Goal: Navigation & Orientation: Understand site structure

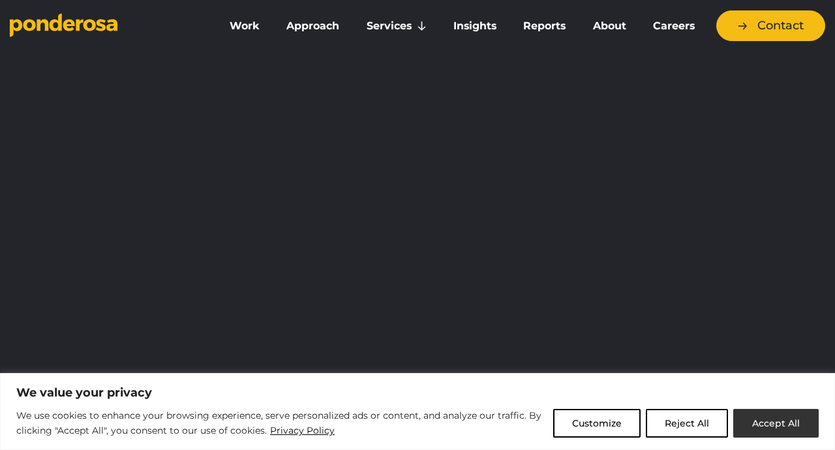
click at [786, 428] on button "Accept All" at bounding box center [775, 423] width 85 height 29
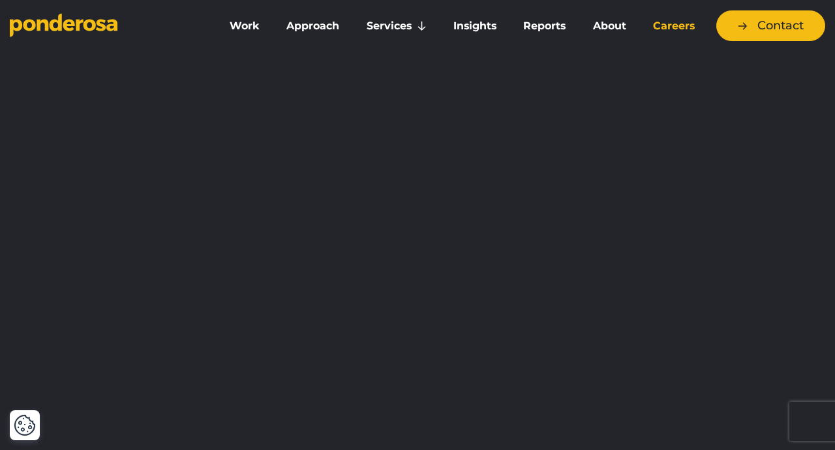
click at [664, 25] on link "Careers" at bounding box center [674, 25] width 63 height 27
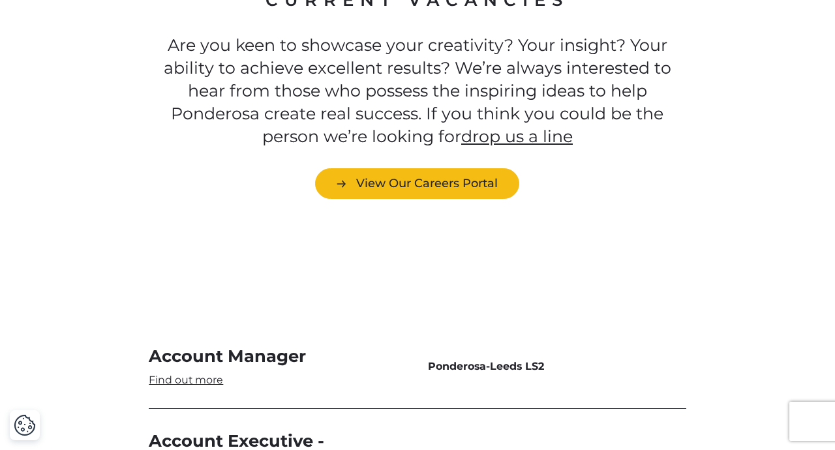
scroll to position [3567, 0]
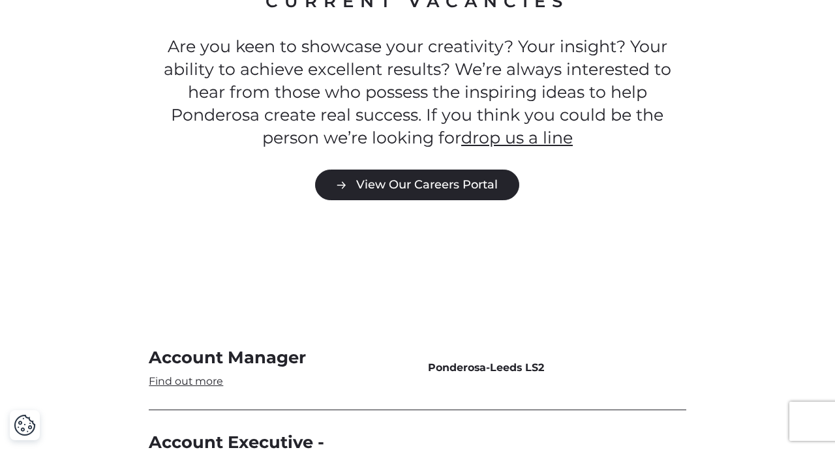
click at [459, 190] on link "View Our Careers Portal" at bounding box center [417, 185] width 204 height 31
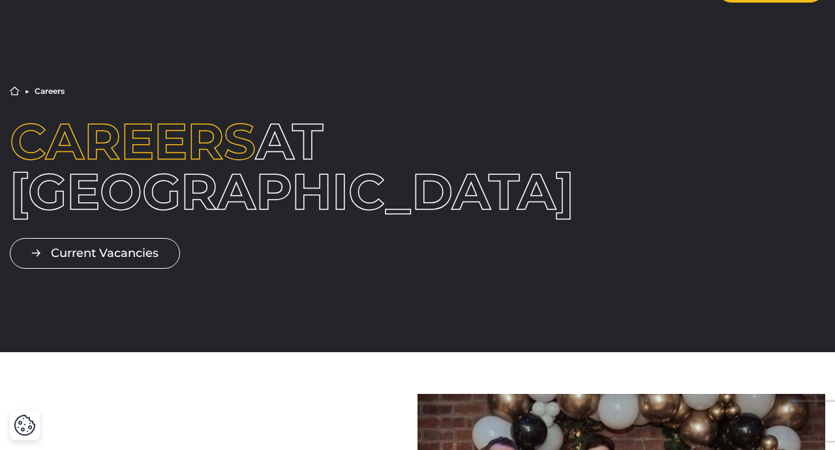
scroll to position [0, 0]
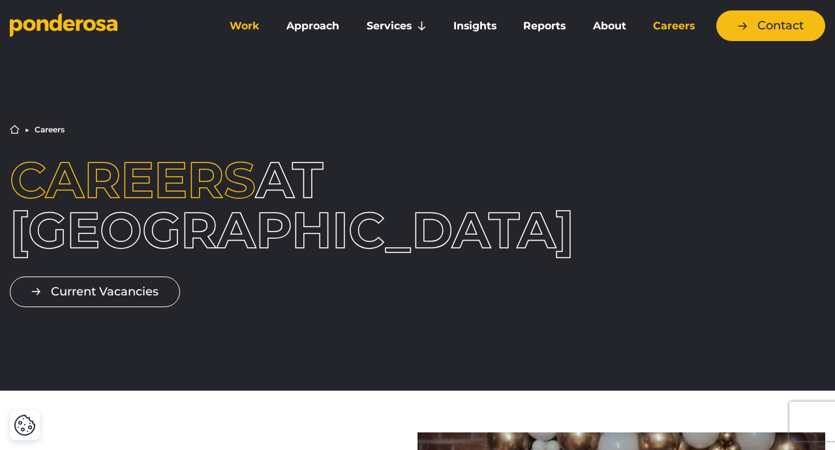
click at [230, 28] on link "Work" at bounding box center [245, 25] width 52 height 27
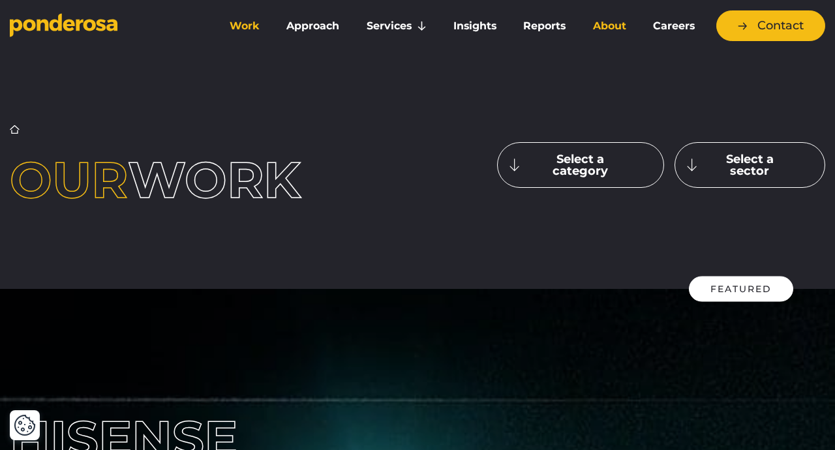
click at [613, 27] on link "About" at bounding box center [609, 25] width 55 height 27
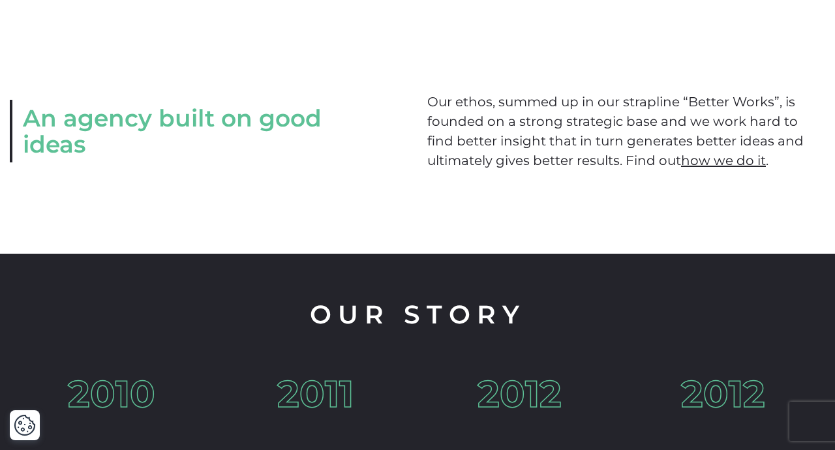
scroll to position [1594, 0]
